Goal: Find specific page/section: Find specific page/section

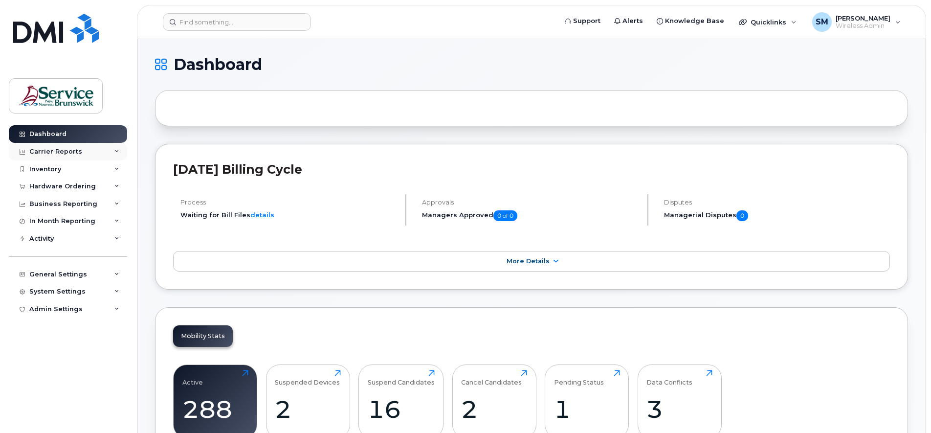
click at [115, 152] on icon at bounding box center [116, 151] width 5 height 5
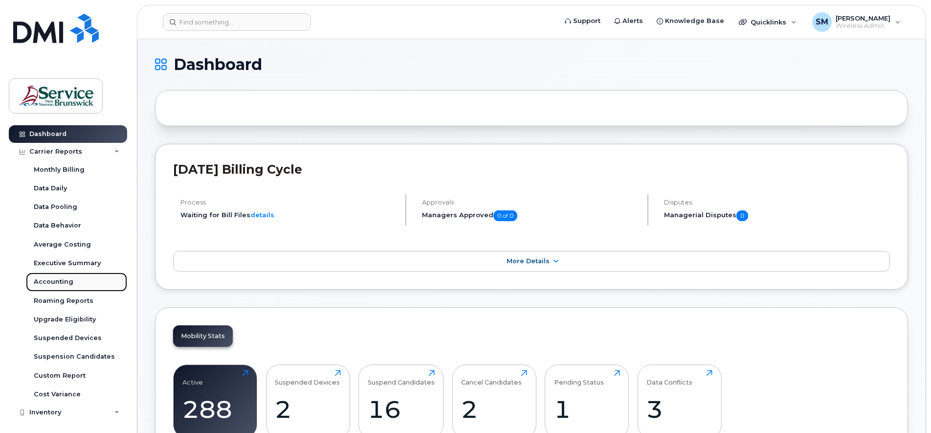
click at [49, 281] on div "Accounting" at bounding box center [54, 281] width 40 height 9
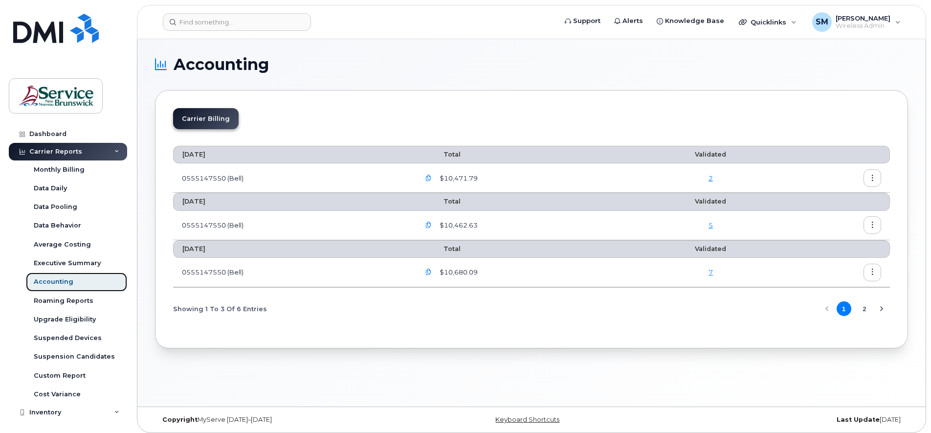
scroll to position [5, 0]
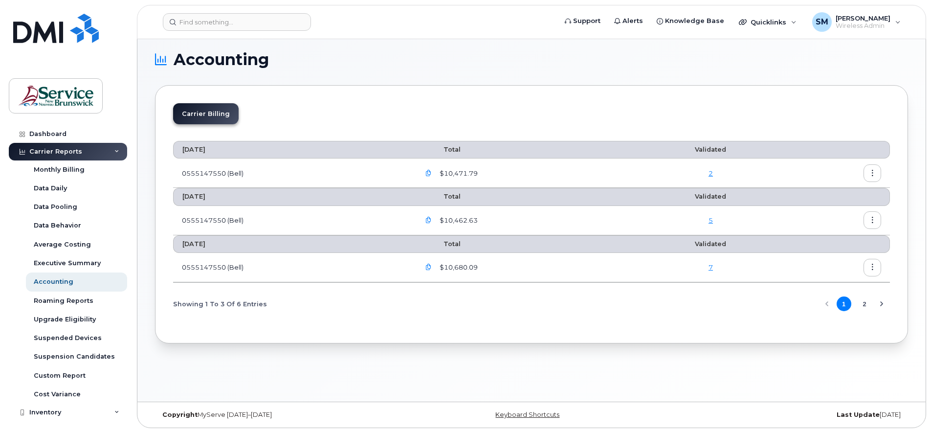
click at [869, 304] on button "2" at bounding box center [865, 303] width 15 height 15
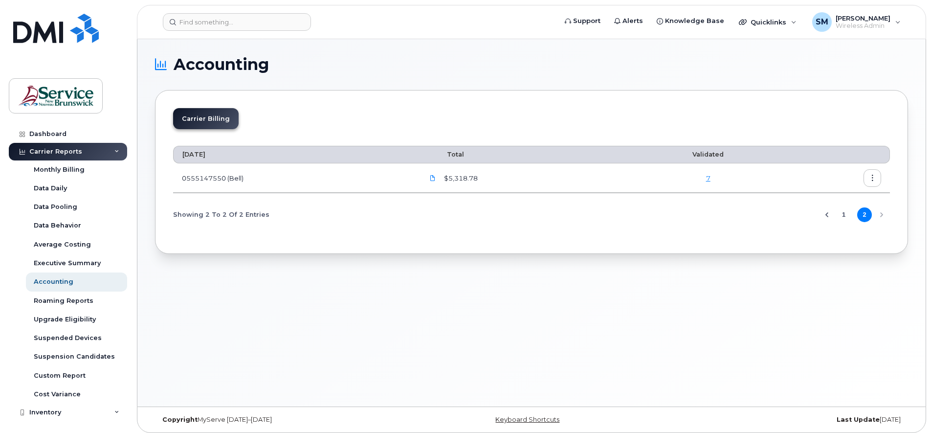
click at [843, 216] on button "1" at bounding box center [844, 214] width 15 height 15
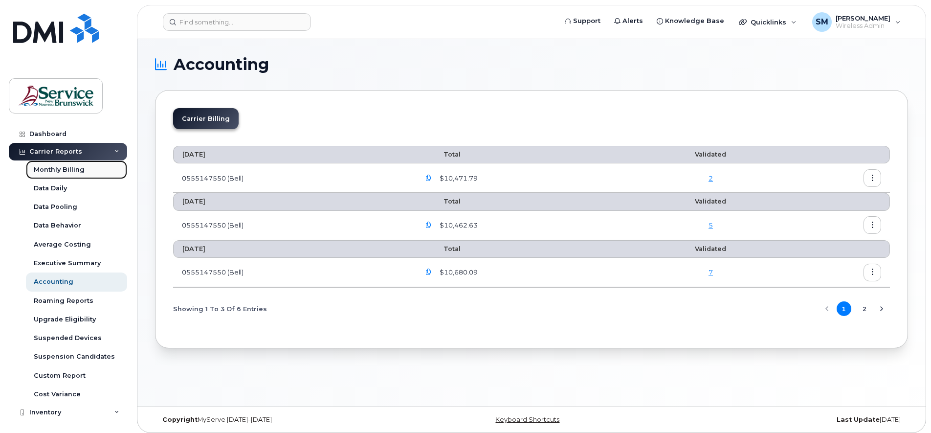
click at [63, 169] on div "Monthly Billing" at bounding box center [59, 169] width 51 height 9
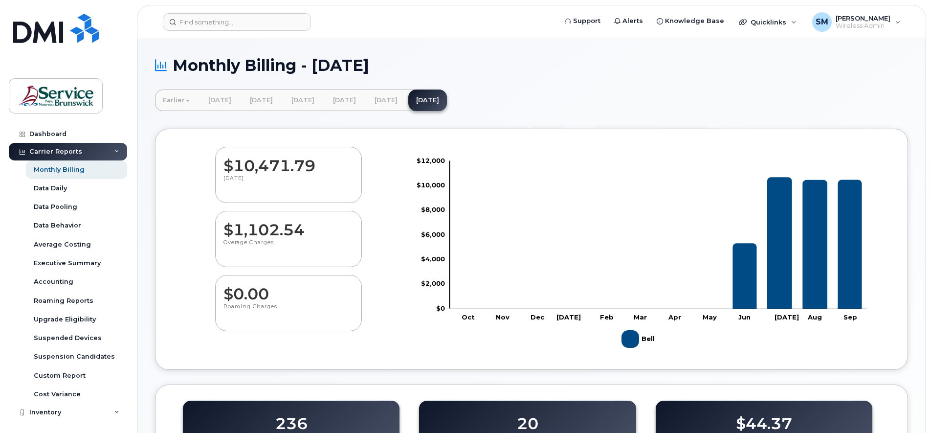
click at [111, 150] on div "Carrier Reports" at bounding box center [68, 152] width 118 height 18
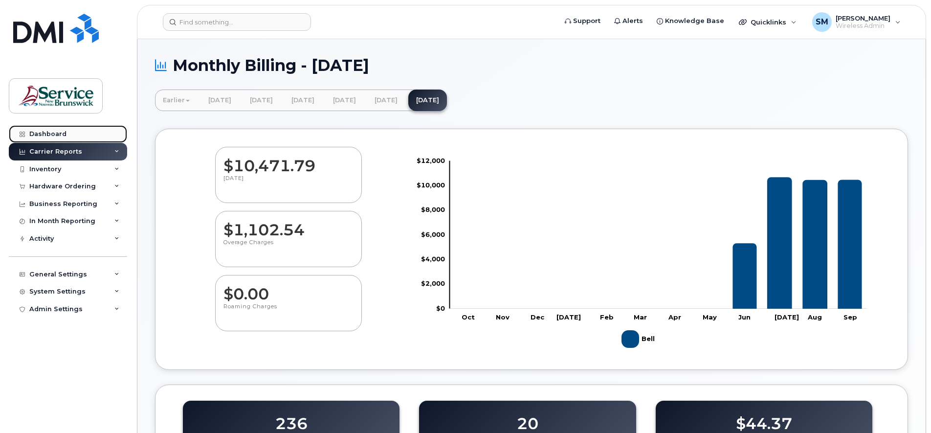
click at [55, 132] on div "Dashboard" at bounding box center [47, 134] width 37 height 8
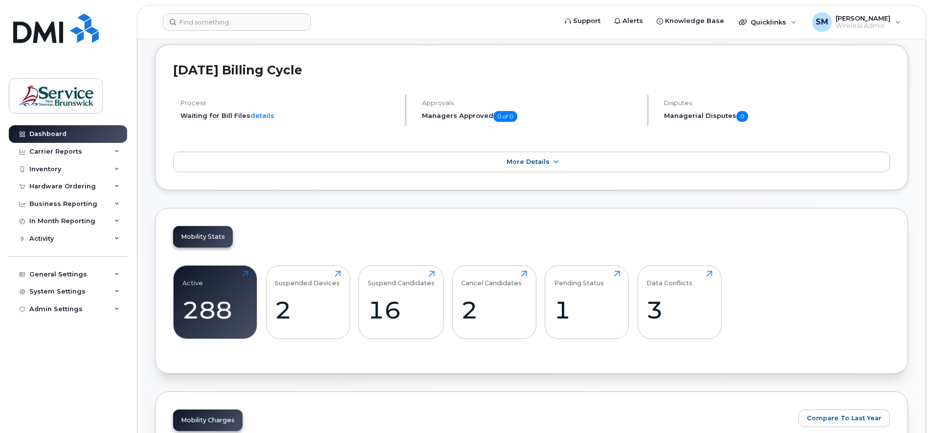
scroll to position [122, 0]
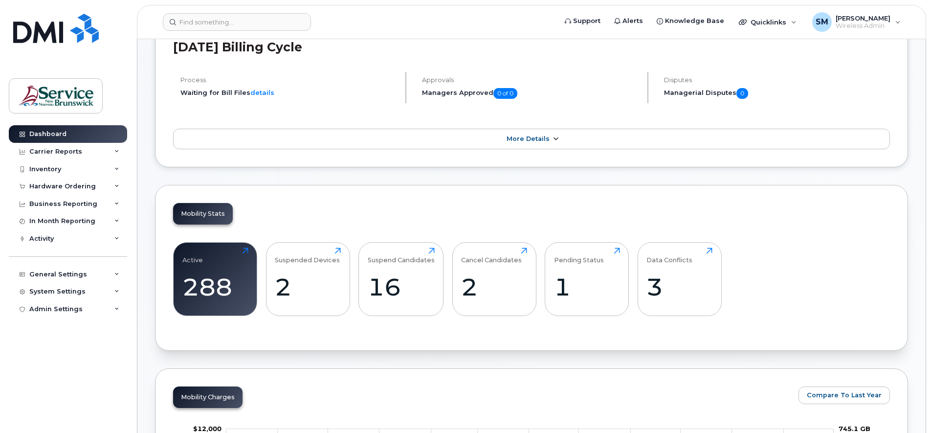
click at [555, 137] on icon at bounding box center [556, 139] width 8 height 6
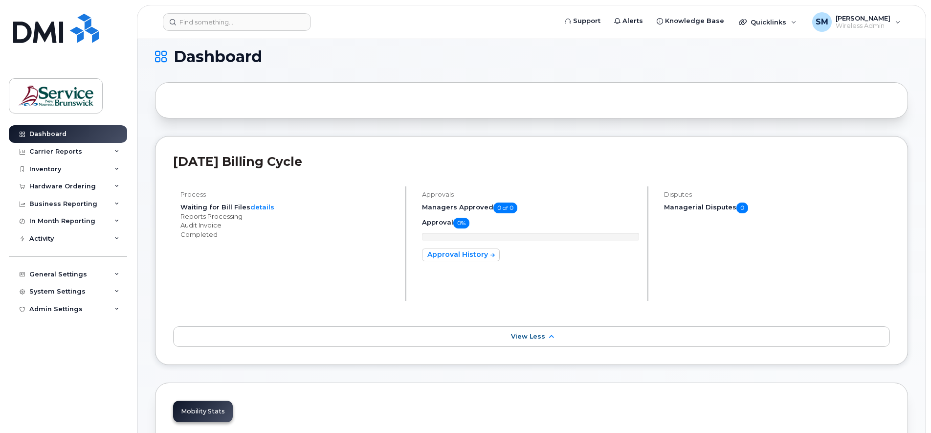
scroll to position [0, 0]
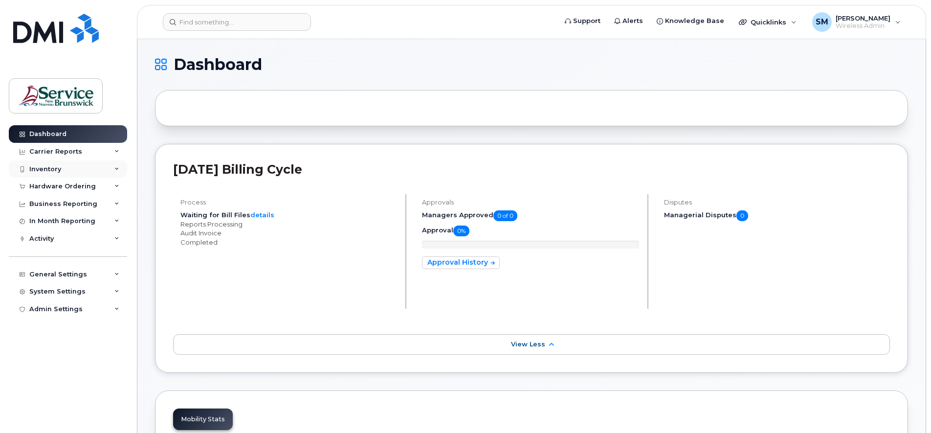
click at [119, 170] on icon at bounding box center [116, 169] width 5 height 5
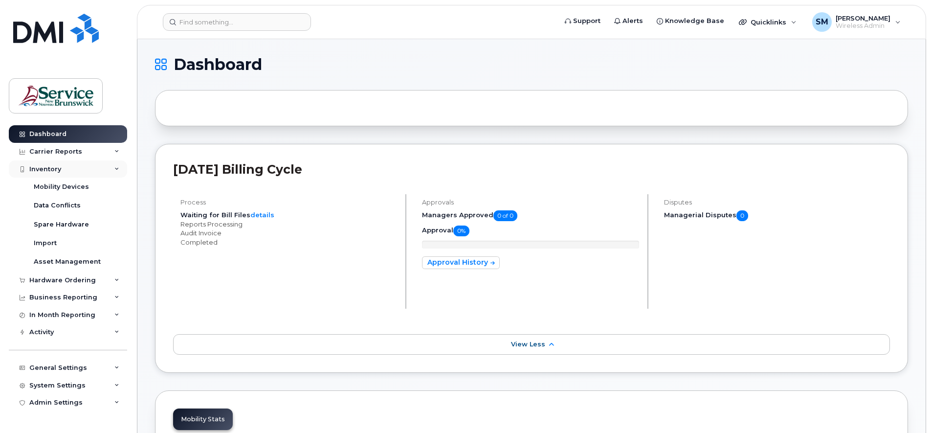
click at [119, 170] on icon at bounding box center [116, 169] width 5 height 5
